Goal: Task Accomplishment & Management: Complete application form

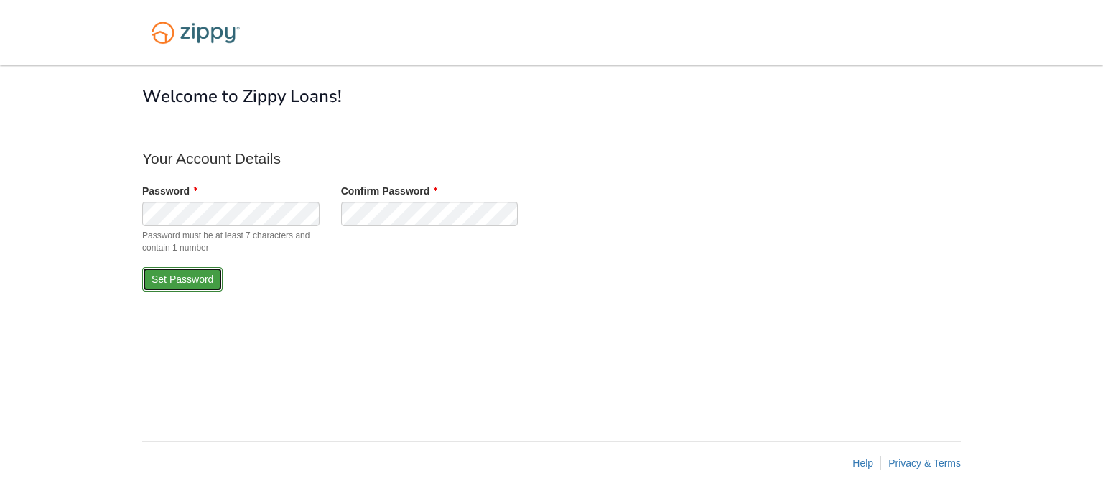
click at [205, 275] on button "Set Password" at bounding box center [182, 279] width 80 height 24
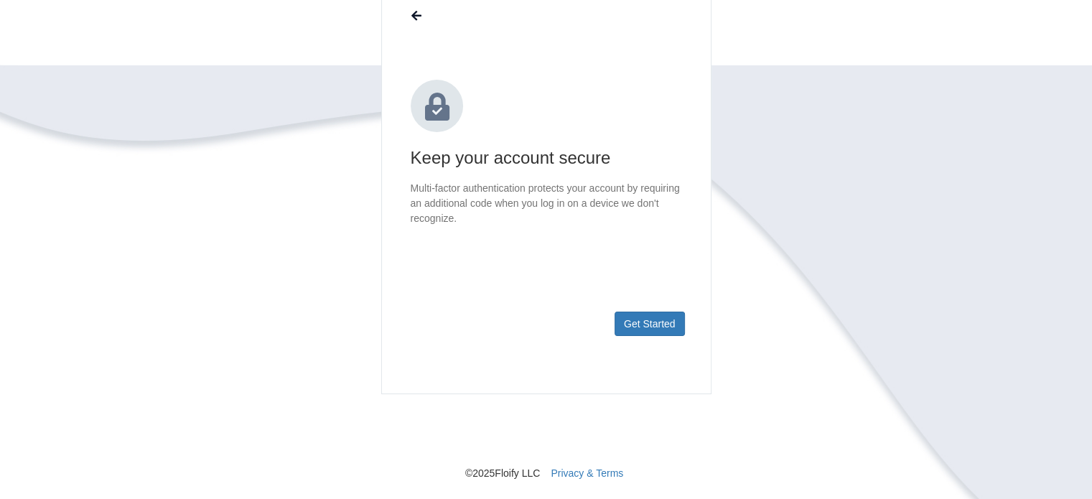
scroll to position [144, 0]
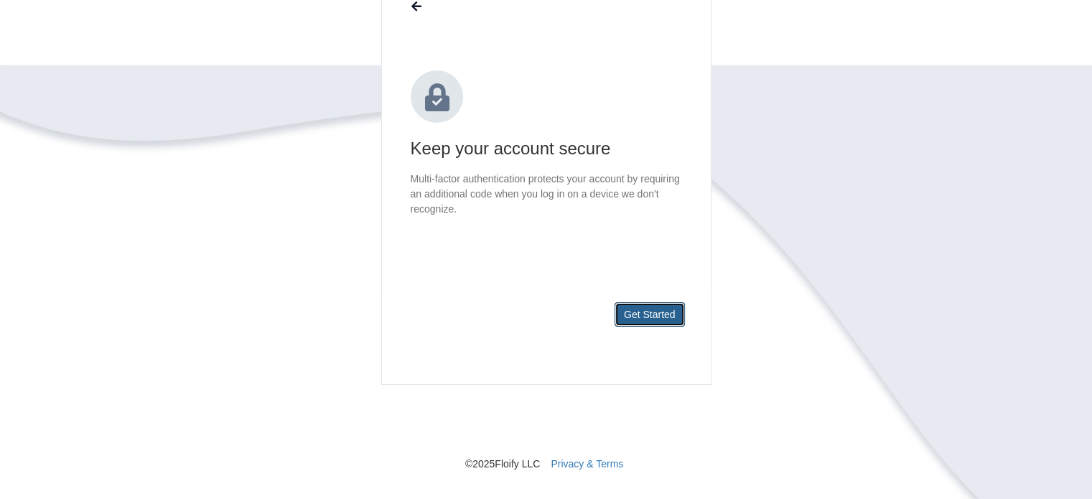
click at [646, 309] on button "Get Started" at bounding box center [649, 314] width 70 height 24
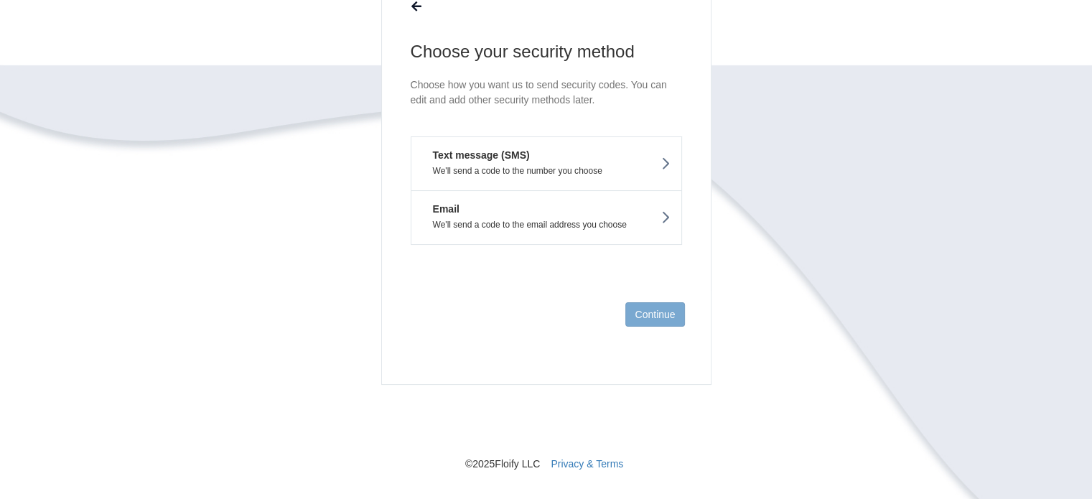
click at [556, 160] on button "Text message (SMS) We'll send a code to the number you choose" at bounding box center [546, 163] width 271 height 54
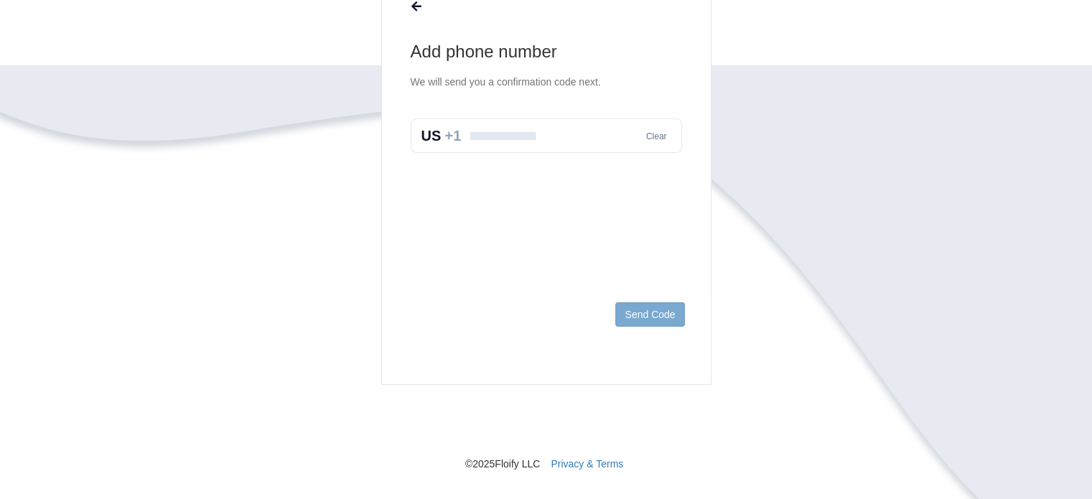
click at [545, 140] on input "text" at bounding box center [546, 135] width 271 height 34
type input "**********"
click at [632, 315] on button "Send Code" at bounding box center [649, 314] width 69 height 24
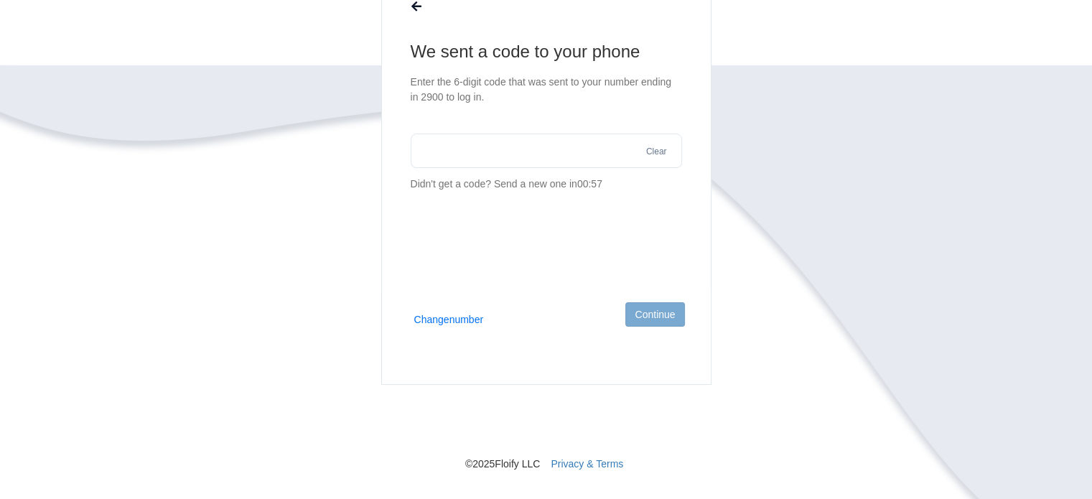
click at [493, 148] on input "text" at bounding box center [546, 151] width 271 height 34
type input "******"
click at [659, 311] on button "Continue" at bounding box center [654, 314] width 59 height 24
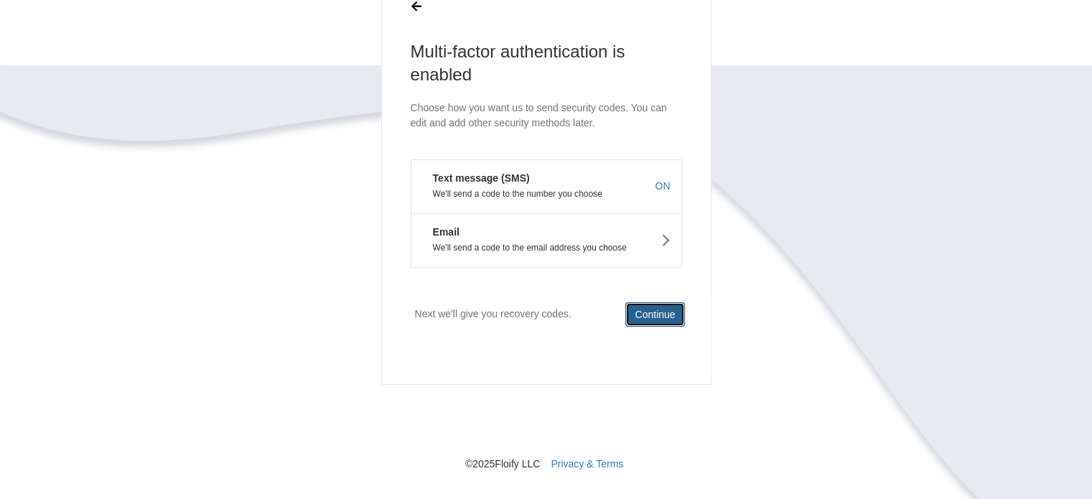
click at [647, 312] on button "Continue" at bounding box center [654, 314] width 59 height 24
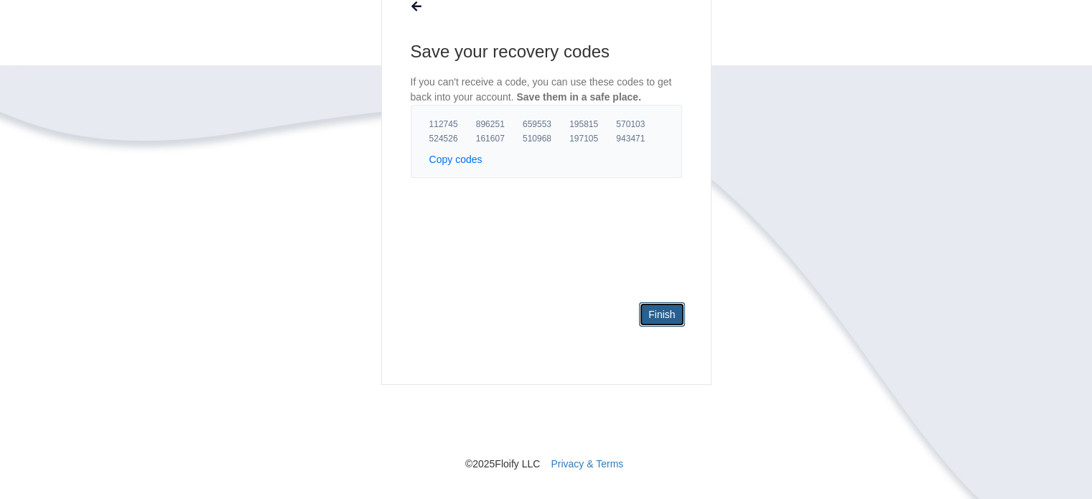
click at [652, 314] on link "Finish" at bounding box center [661, 314] width 45 height 24
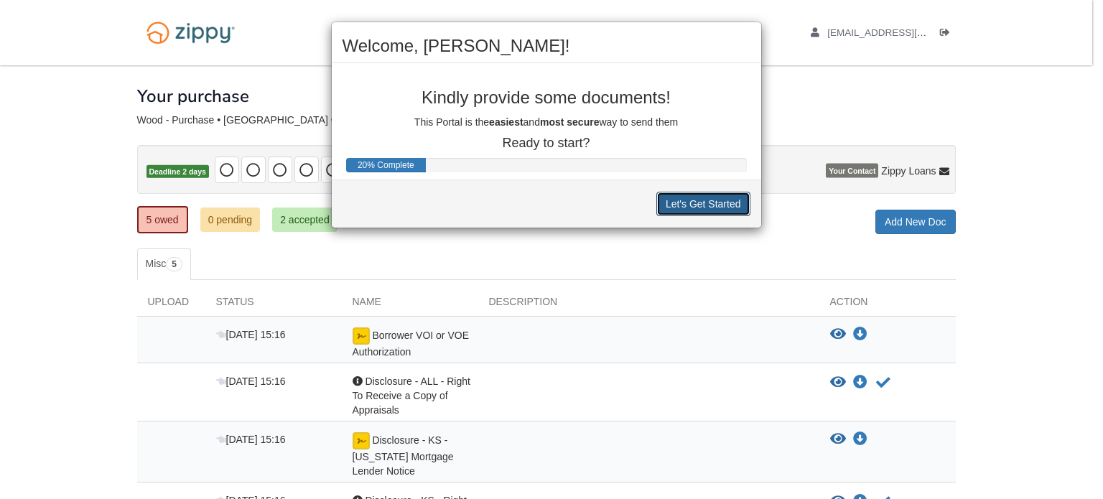
click at [701, 203] on button "Let's Get Started" at bounding box center [703, 204] width 94 height 24
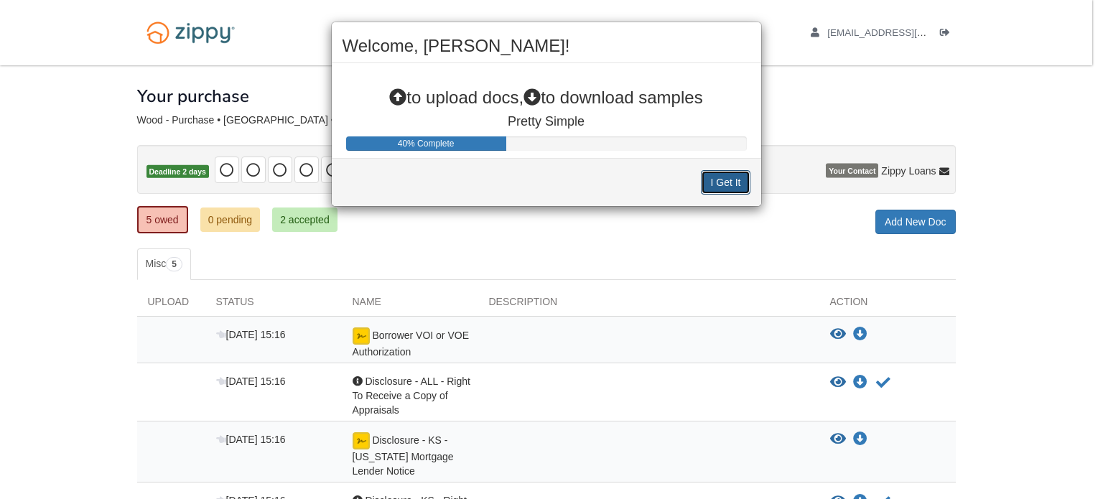
click at [731, 186] on button "I Get It" at bounding box center [725, 182] width 49 height 24
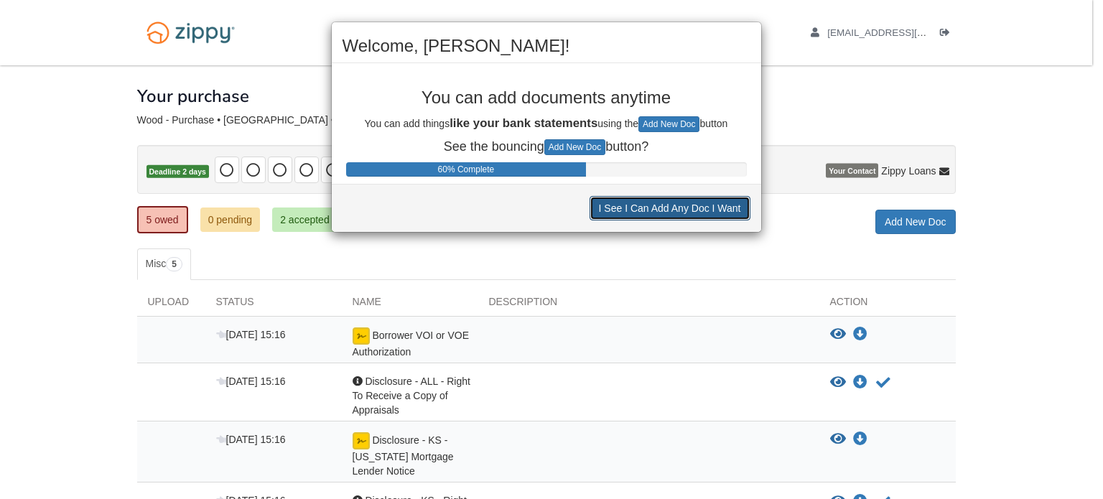
click at [704, 207] on button "I See I Can Add Any Doc I Want" at bounding box center [669, 208] width 161 height 24
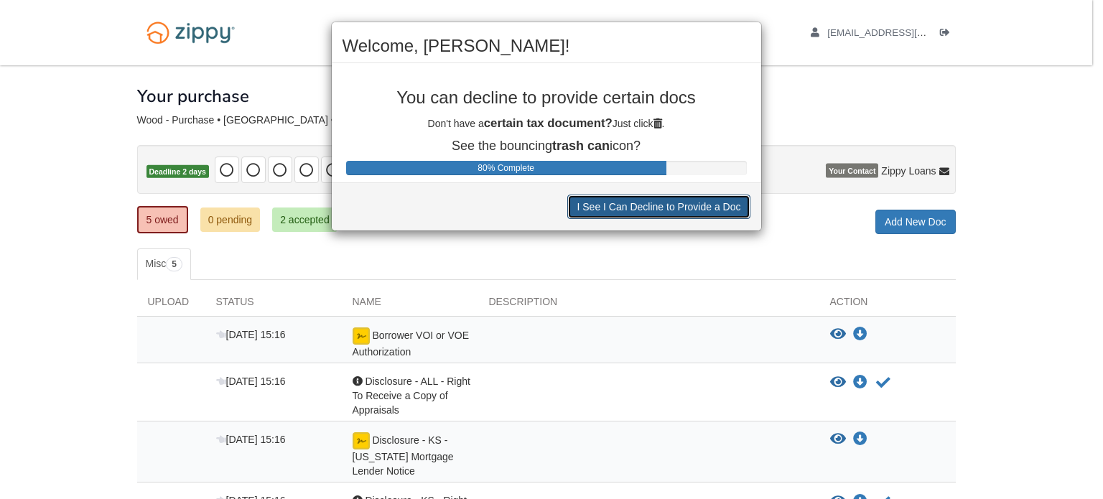
click at [704, 208] on button "I See I Can Decline to Provide a Doc" at bounding box center [658, 207] width 182 height 24
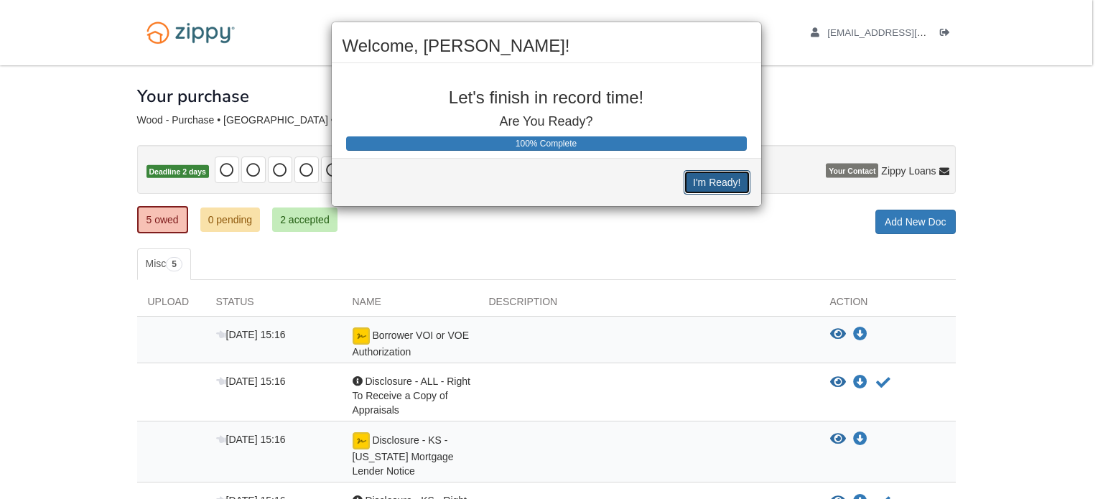
click at [715, 184] on button "I'm Ready!" at bounding box center [716, 182] width 66 height 24
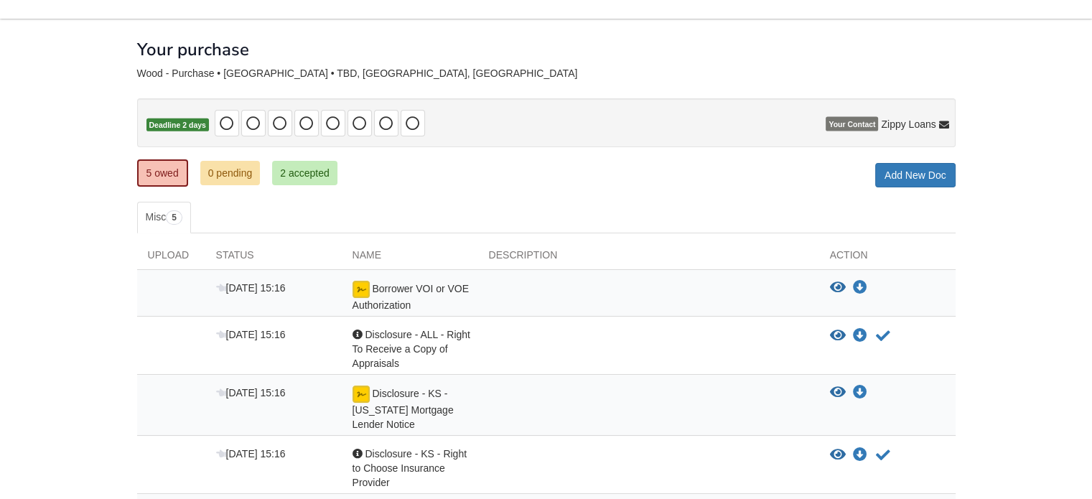
scroll to position [167, 0]
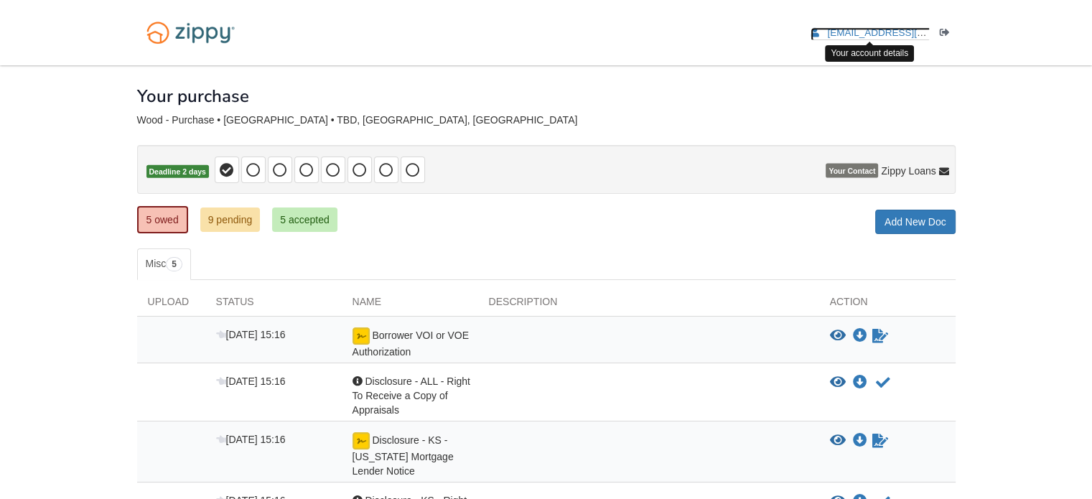
click at [899, 31] on span "[EMAIL_ADDRESS][DOMAIN_NAME]" at bounding box center [909, 32] width 164 height 11
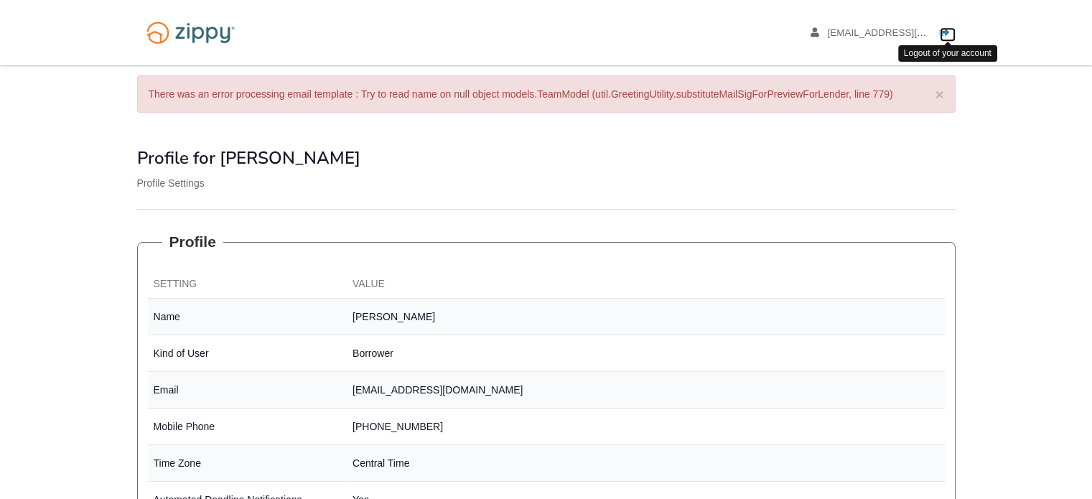
click at [942, 30] on icon "Log out" at bounding box center [945, 33] width 10 height 10
